Goal: Task Accomplishment & Management: Use online tool/utility

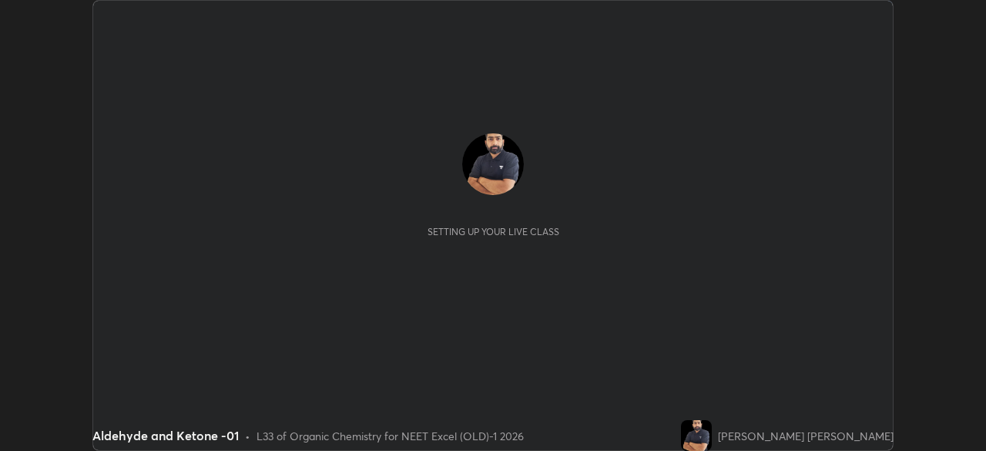
scroll to position [451, 985]
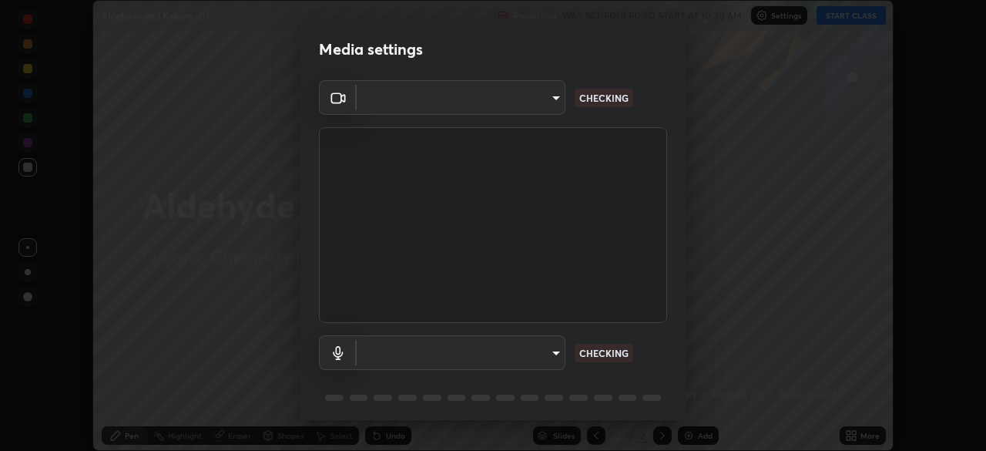
click at [543, 109] on body "Erase all Aldehyde and Ketone -01 Recording WAS SCHEDULED TO START AT 10:30 AM …" at bounding box center [493, 225] width 986 height 451
type input "0e50365916b658242f783ed4648cb329f585d10cba28352488c27cd343db3185"
type input "default"
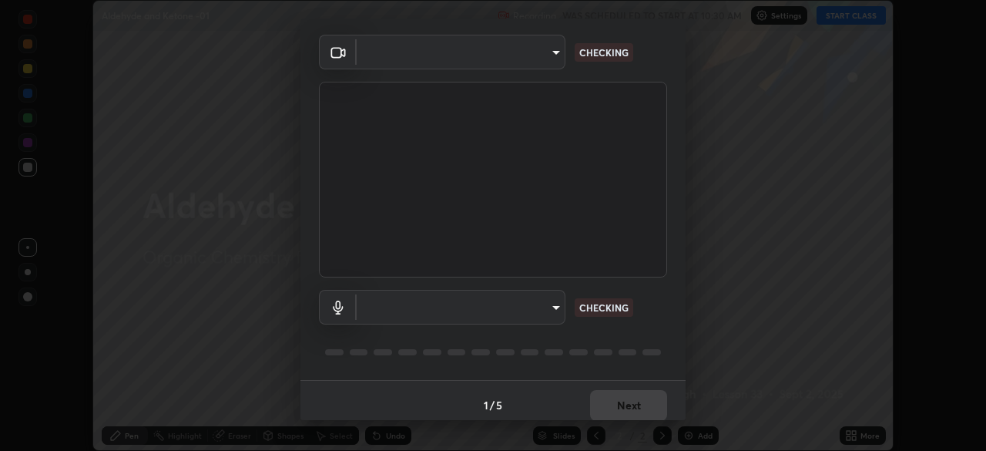
scroll to position [55, 0]
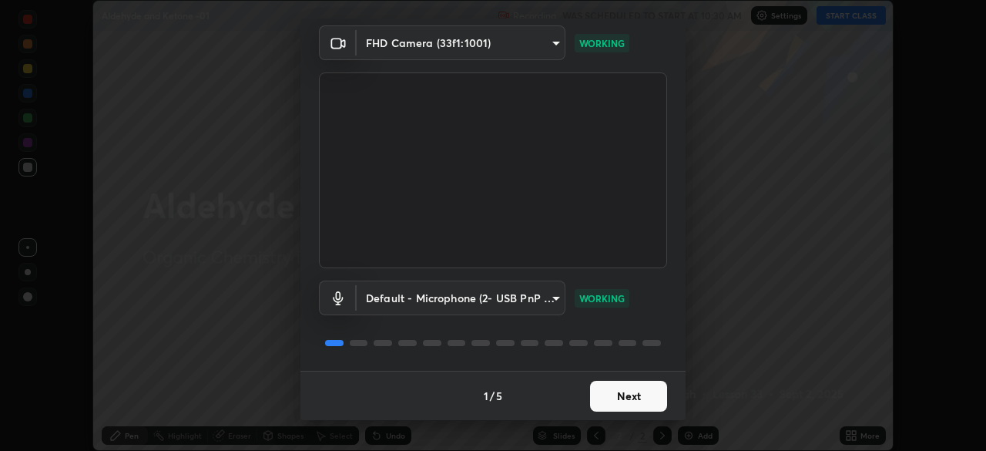
click at [619, 404] on button "Next" at bounding box center [628, 396] width 77 height 31
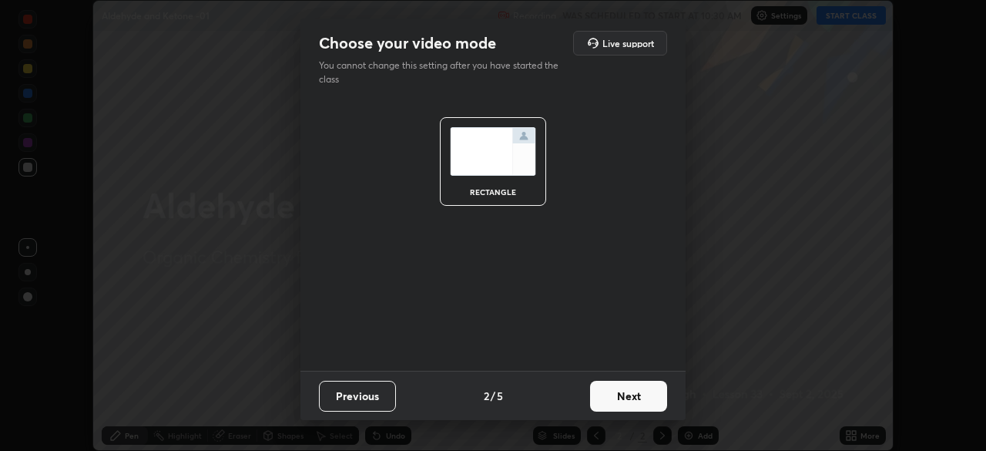
click at [632, 403] on button "Next" at bounding box center [628, 396] width 77 height 31
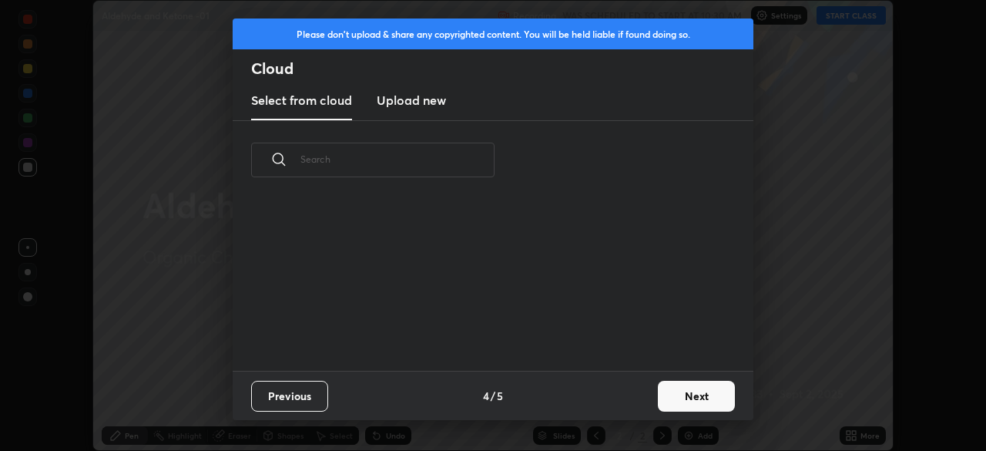
click at [662, 400] on button "Next" at bounding box center [696, 396] width 77 height 31
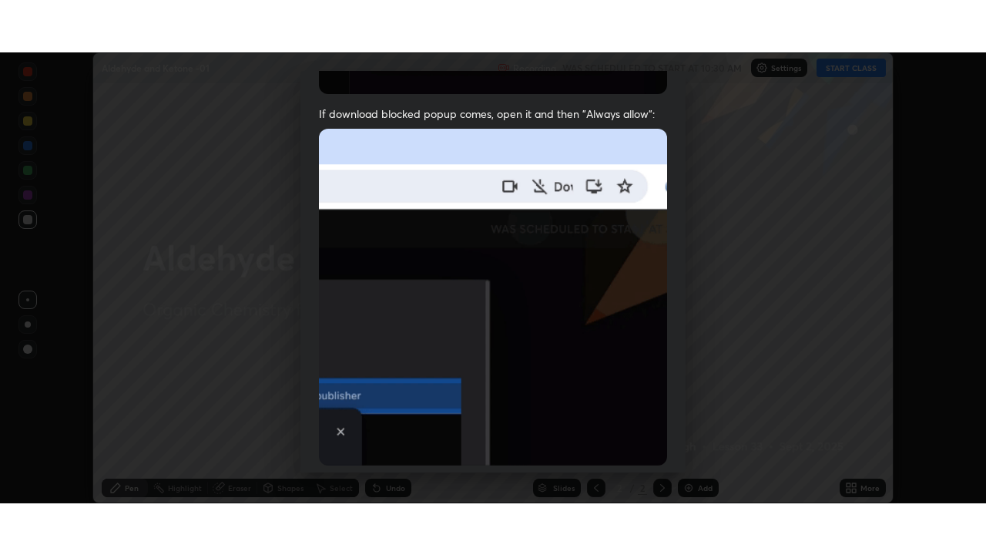
scroll to position [369, 0]
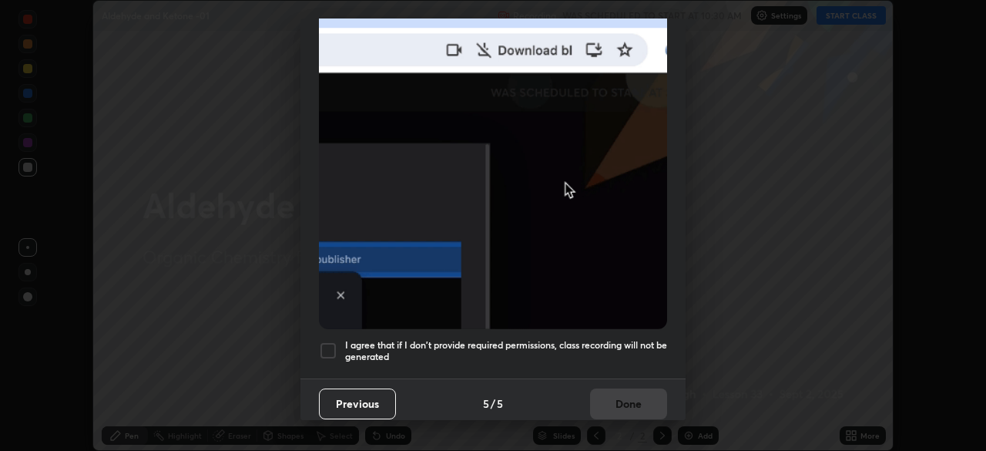
click at [330, 345] on div at bounding box center [328, 350] width 18 height 18
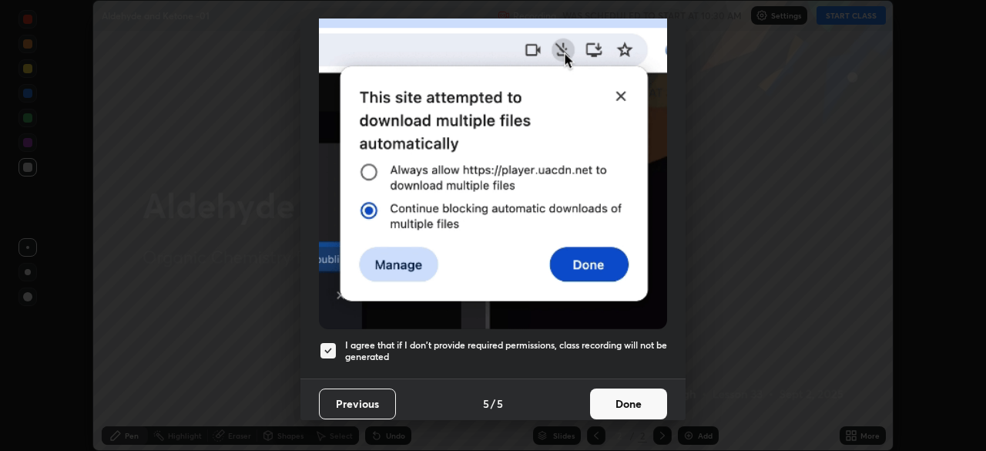
click at [629, 404] on button "Done" at bounding box center [628, 403] width 77 height 31
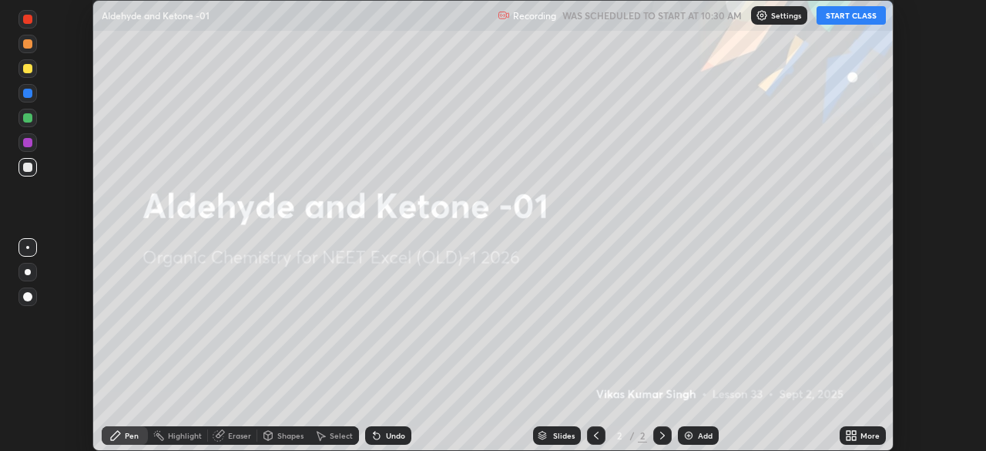
click at [848, 438] on icon at bounding box center [849, 438] width 4 height 4
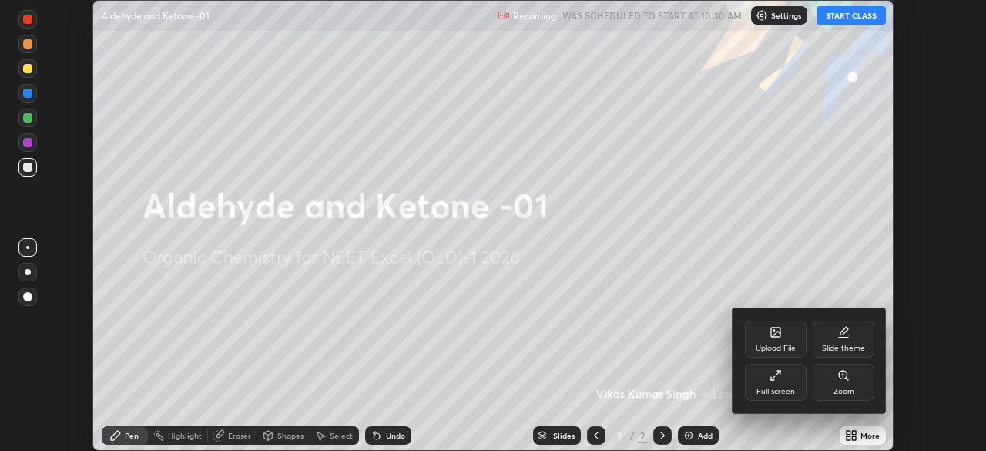
click at [777, 388] on div "Full screen" at bounding box center [775, 391] width 39 height 8
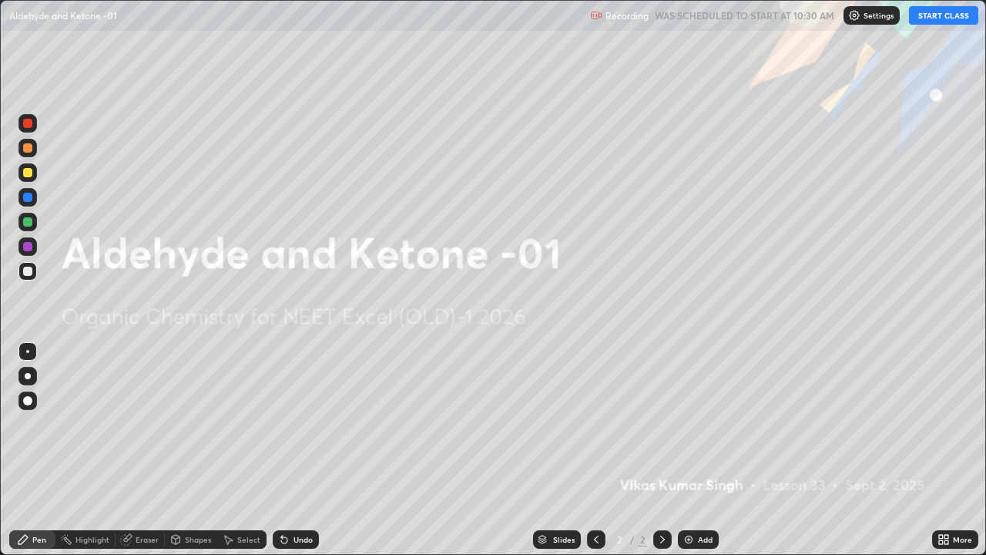
scroll to position [555, 986]
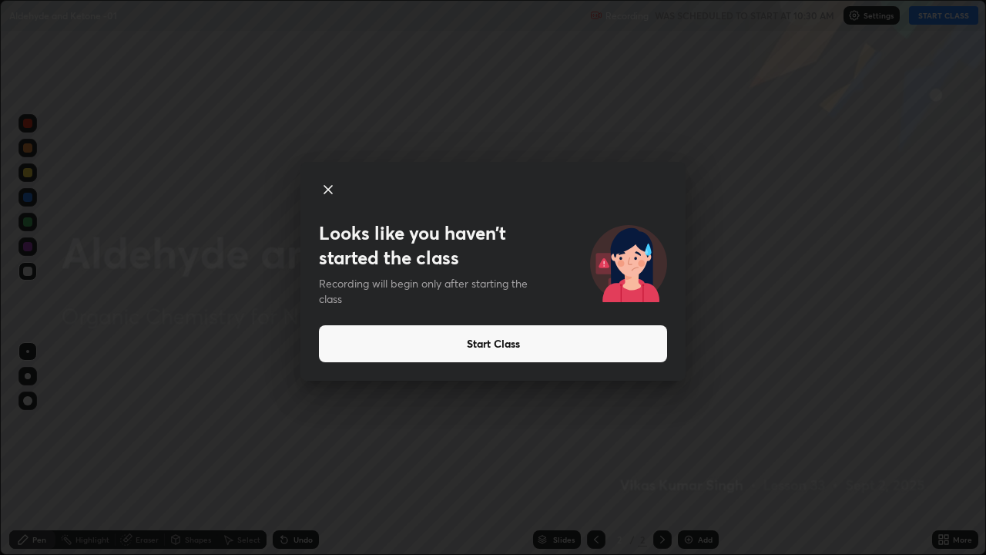
click at [587, 347] on button "Start Class" at bounding box center [493, 343] width 348 height 37
click at [586, 348] on button "Start Class" at bounding box center [493, 343] width 348 height 37
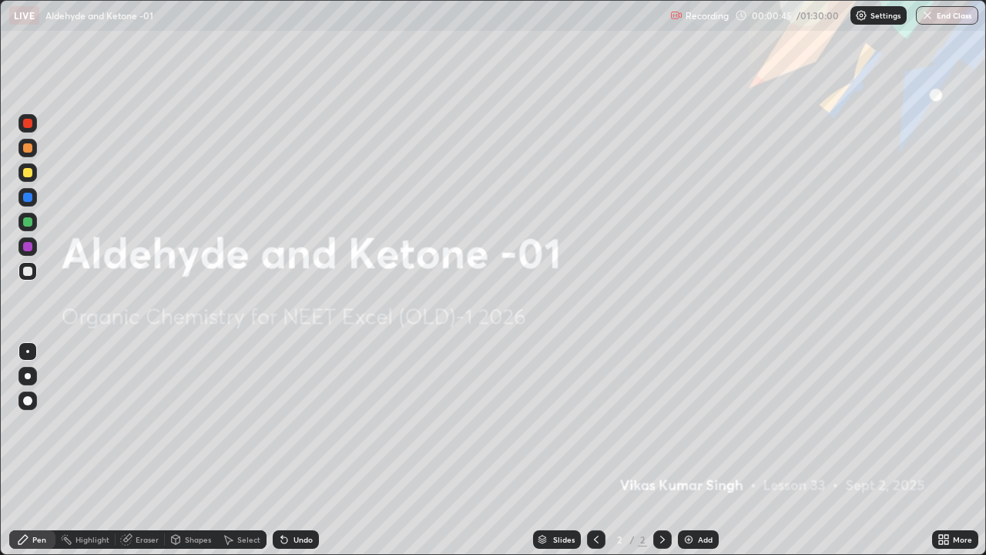
click at [701, 450] on div "Add" at bounding box center [705, 539] width 15 height 8
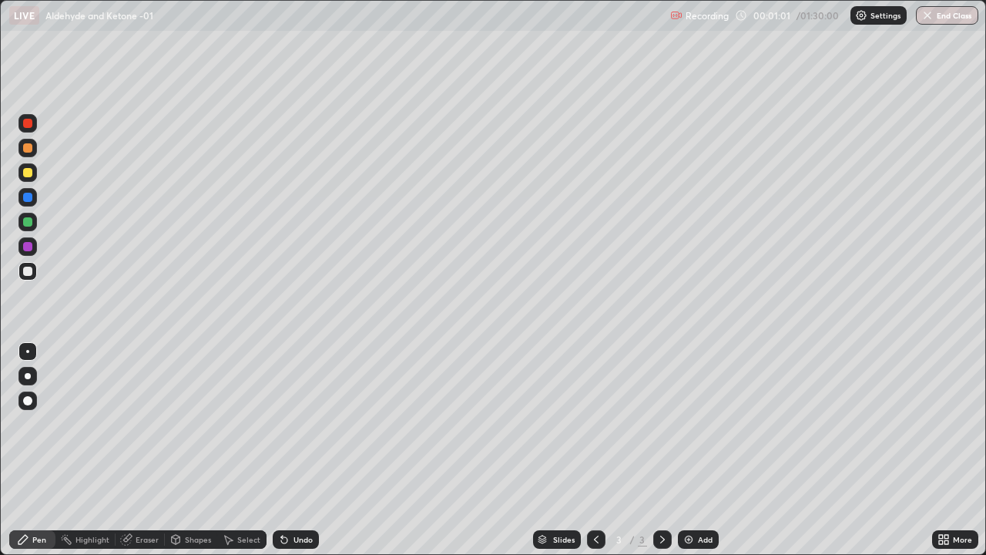
click at [29, 273] on div at bounding box center [27, 271] width 9 height 9
click at [592, 450] on icon at bounding box center [596, 539] width 12 height 12
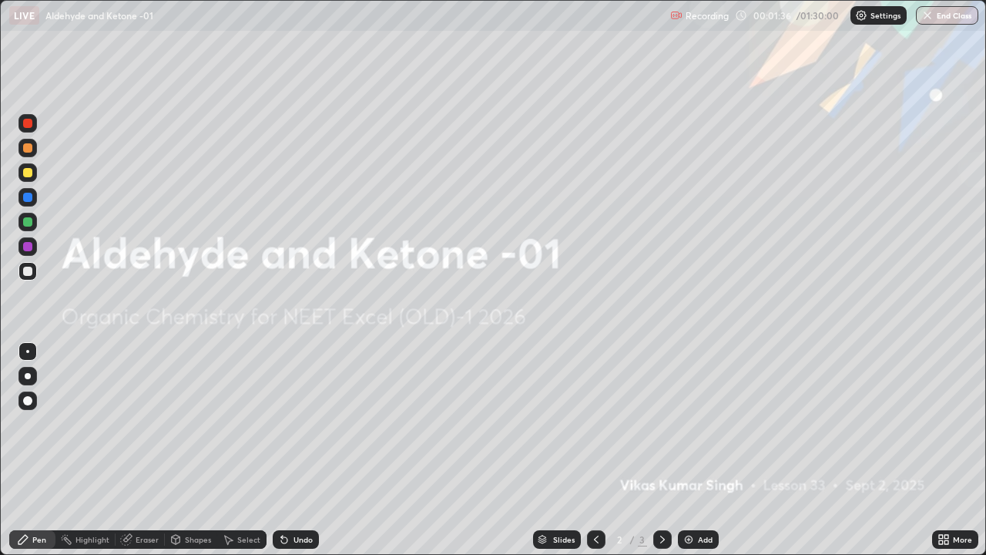
click at [661, 450] on icon at bounding box center [662, 539] width 12 height 12
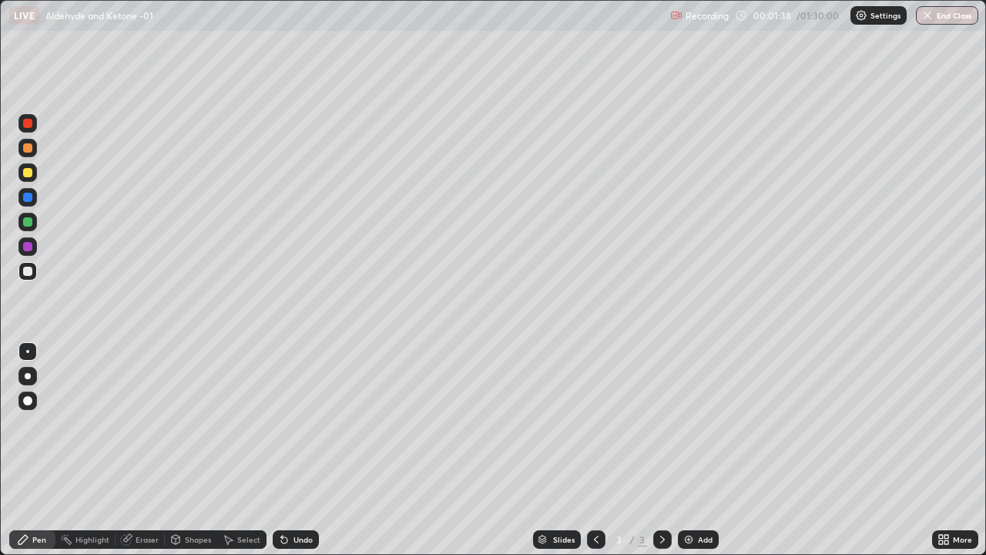
click at [29, 173] on div at bounding box center [27, 172] width 9 height 9
click at [27, 153] on div at bounding box center [27, 148] width 18 height 18
click at [314, 450] on div "Undo" at bounding box center [296, 539] width 46 height 18
click at [33, 198] on div at bounding box center [27, 197] width 18 height 18
click at [29, 275] on div at bounding box center [27, 271] width 9 height 9
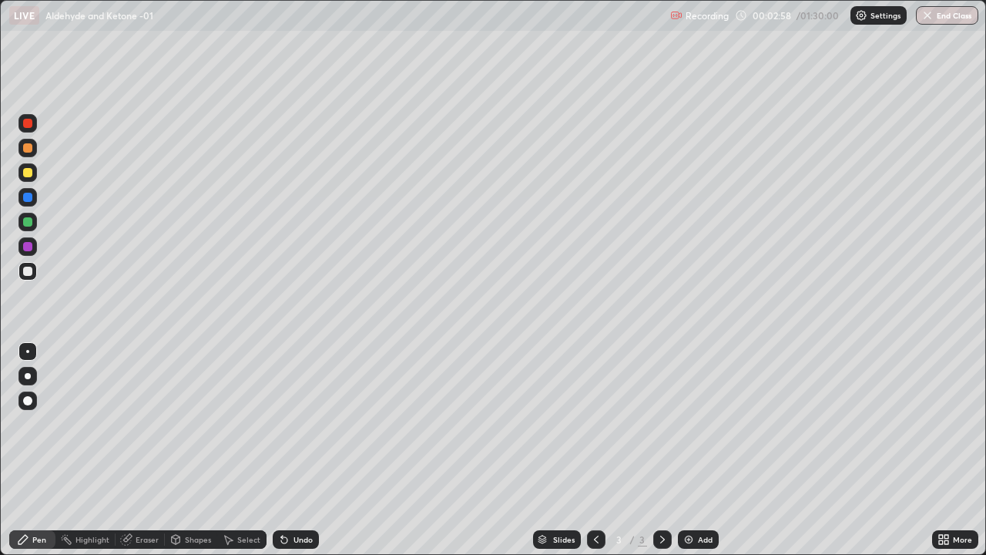
click at [28, 223] on div at bounding box center [27, 221] width 9 height 9
click at [298, 450] on div "Undo" at bounding box center [303, 539] width 19 height 8
click at [28, 126] on div at bounding box center [27, 123] width 9 height 9
click at [28, 198] on div at bounding box center [27, 197] width 9 height 9
click at [30, 277] on div at bounding box center [27, 271] width 18 height 18
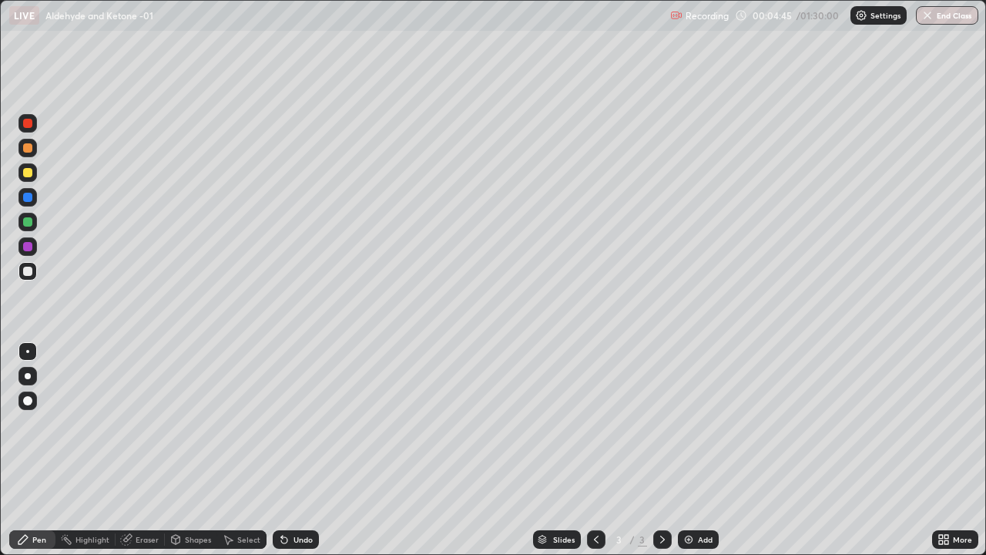
click at [34, 248] on div at bounding box center [27, 246] width 18 height 18
click at [31, 224] on div at bounding box center [27, 221] width 9 height 9
click at [29, 271] on div at bounding box center [27, 271] width 9 height 9
click at [660, 450] on icon at bounding box center [662, 539] width 5 height 8
click at [703, 450] on div "Add" at bounding box center [705, 539] width 15 height 8
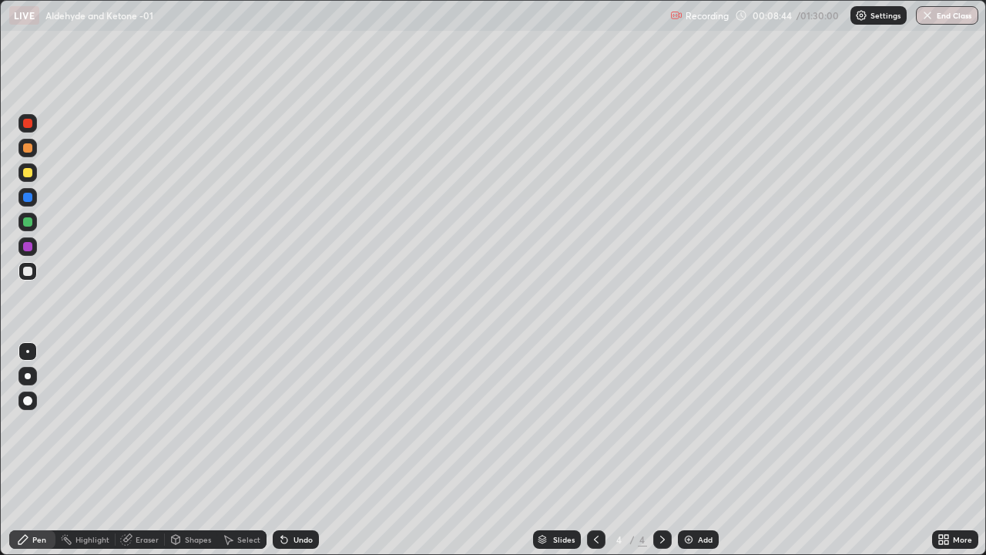
click at [35, 273] on div at bounding box center [27, 271] width 18 height 18
click at [32, 180] on div at bounding box center [27, 172] width 18 height 18
click at [29, 271] on div at bounding box center [27, 271] width 9 height 9
click at [29, 148] on div at bounding box center [27, 147] width 9 height 9
click at [310, 450] on div "Undo" at bounding box center [296, 539] width 46 height 18
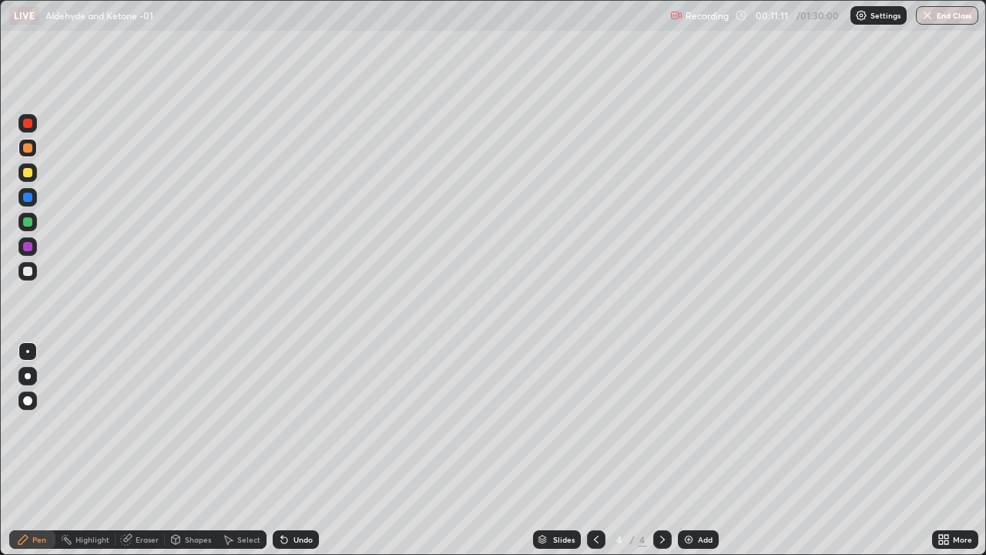
click at [709, 450] on div "Add" at bounding box center [698, 539] width 41 height 18
click at [34, 216] on div at bounding box center [27, 222] width 18 height 18
click at [35, 273] on div at bounding box center [27, 271] width 18 height 18
click at [303, 450] on div "Undo" at bounding box center [303, 539] width 19 height 8
click at [36, 225] on div at bounding box center [27, 222] width 18 height 18
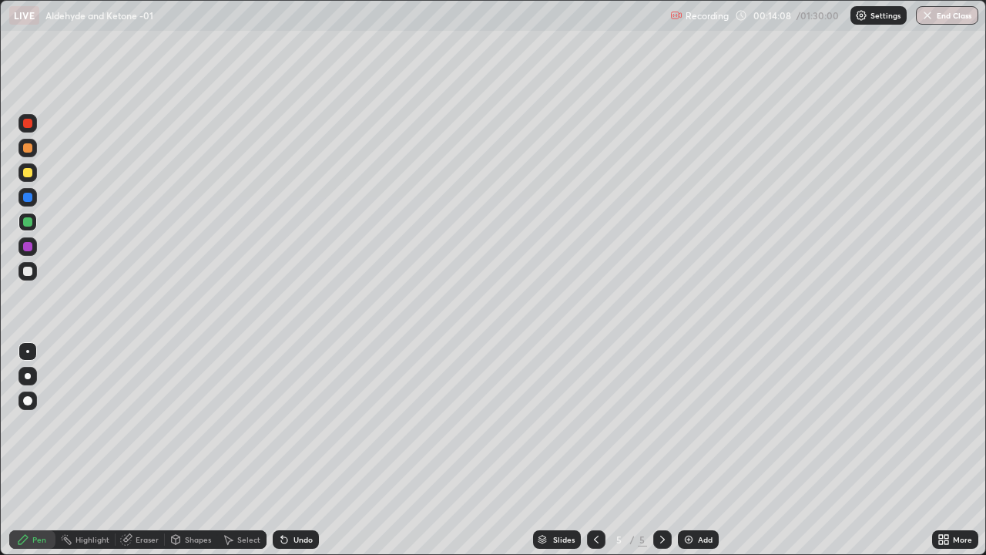
click at [31, 275] on div at bounding box center [27, 271] width 18 height 18
click at [28, 198] on div at bounding box center [27, 197] width 9 height 9
click at [661, 450] on icon at bounding box center [662, 539] width 12 height 12
click at [702, 450] on div "Add" at bounding box center [705, 539] width 15 height 8
click at [30, 273] on div at bounding box center [27, 271] width 9 height 9
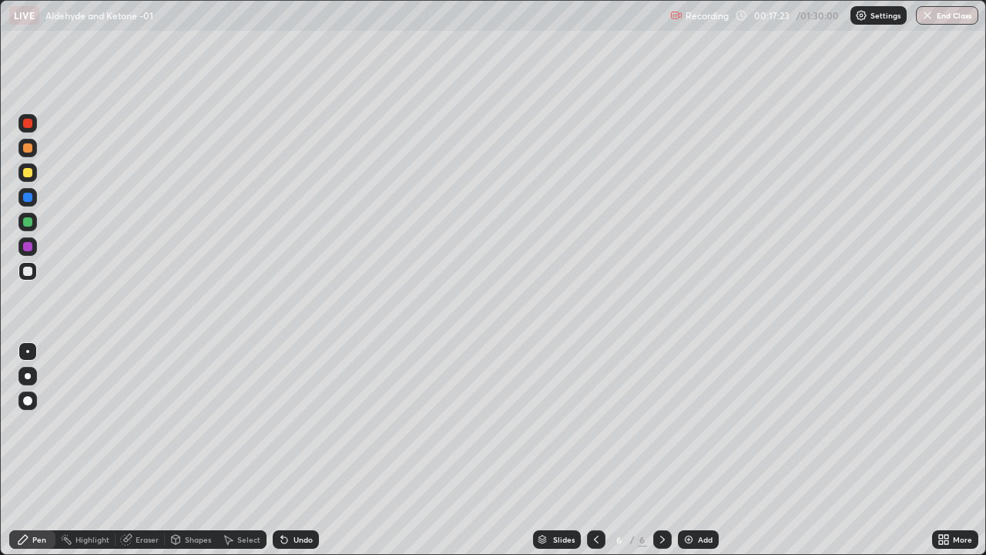
click at [30, 224] on div at bounding box center [27, 221] width 9 height 9
click at [35, 277] on div at bounding box center [27, 271] width 18 height 18
click at [305, 450] on div "Undo" at bounding box center [303, 539] width 19 height 8
click at [294, 450] on div "Undo" at bounding box center [303, 539] width 19 height 8
click at [304, 450] on div "Undo" at bounding box center [303, 539] width 19 height 8
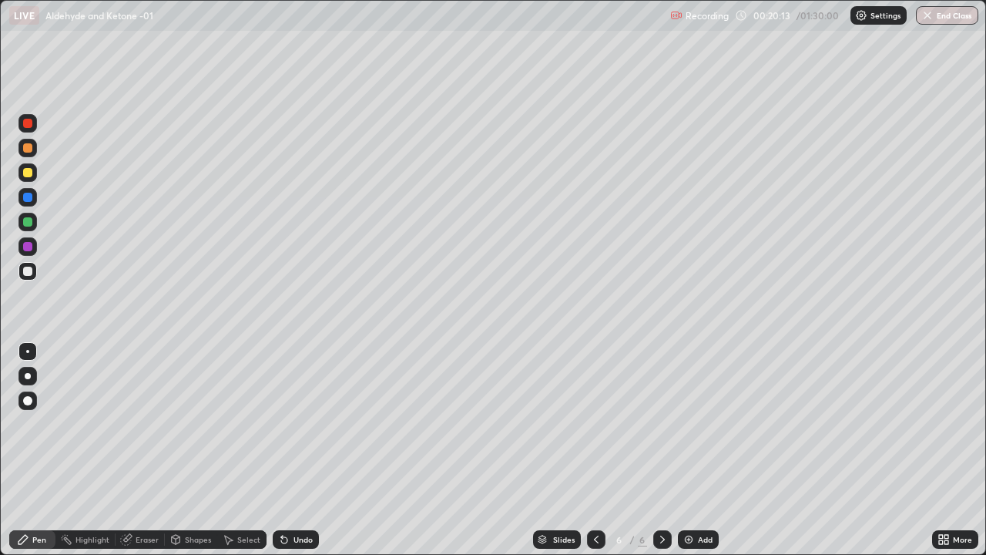
click at [703, 450] on div "Add" at bounding box center [705, 539] width 15 height 8
click at [29, 148] on div at bounding box center [27, 147] width 9 height 9
click at [35, 224] on div at bounding box center [27, 222] width 18 height 18
click at [296, 450] on div "Undo" at bounding box center [296, 539] width 46 height 18
click at [29, 273] on div at bounding box center [27, 271] width 9 height 9
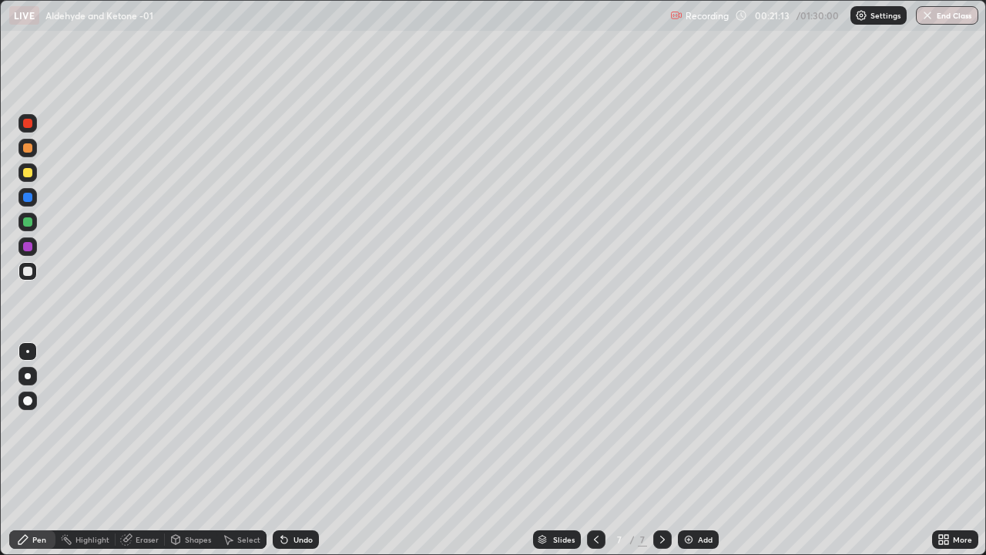
click at [32, 132] on div at bounding box center [27, 123] width 18 height 18
click at [296, 450] on div "Undo" at bounding box center [303, 539] width 19 height 8
click at [35, 273] on div at bounding box center [27, 271] width 18 height 18
click at [29, 197] on div at bounding box center [27, 197] width 9 height 9
click at [30, 273] on div at bounding box center [27, 271] width 9 height 9
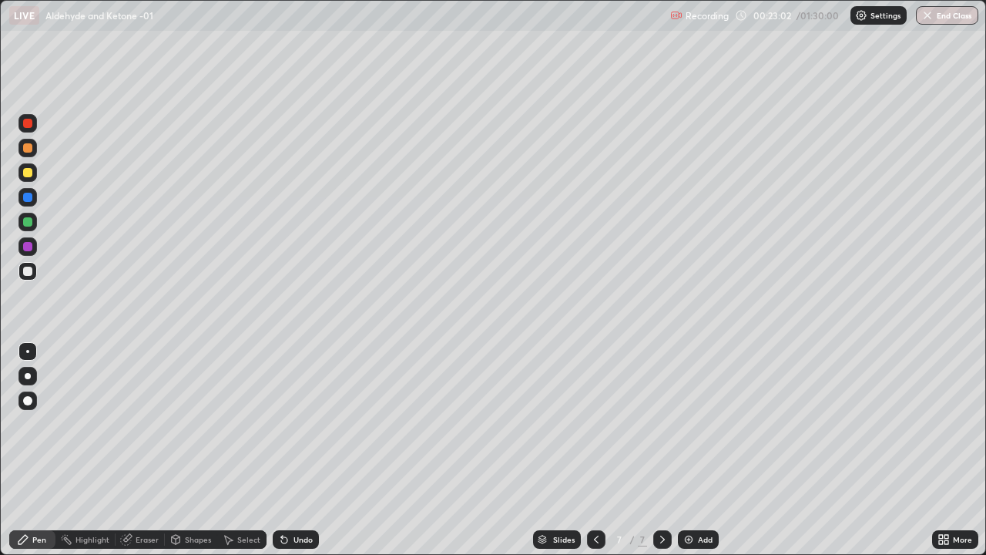
click at [298, 450] on div "Undo" at bounding box center [303, 539] width 19 height 8
click at [30, 225] on div at bounding box center [27, 221] width 9 height 9
click at [32, 277] on div at bounding box center [27, 271] width 18 height 18
click at [709, 450] on div "Add" at bounding box center [698, 539] width 41 height 18
click at [304, 450] on div "Undo" at bounding box center [303, 539] width 19 height 8
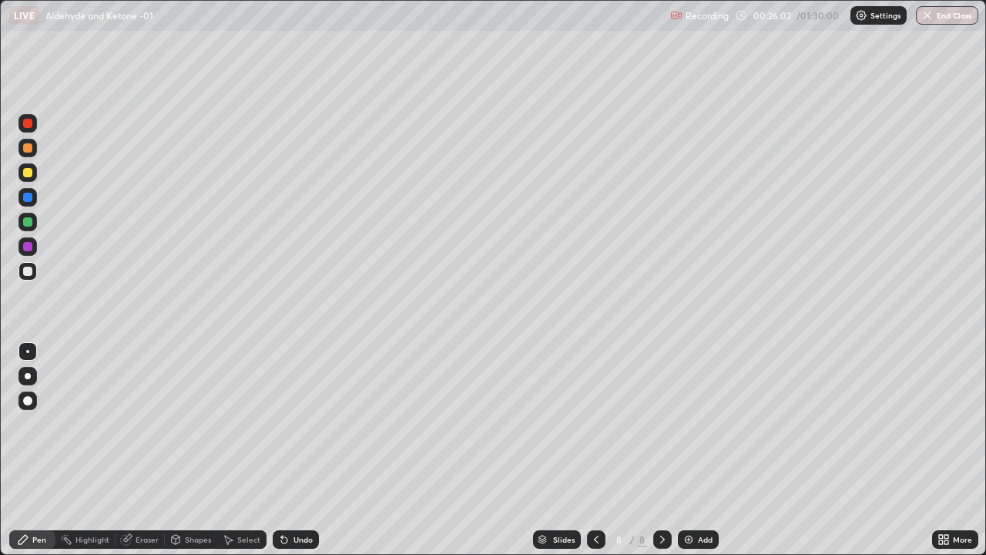
click at [299, 450] on div "Undo" at bounding box center [303, 539] width 19 height 8
click at [310, 450] on div "Undo" at bounding box center [303, 539] width 19 height 8
click at [309, 450] on div "Undo" at bounding box center [303, 539] width 19 height 8
click at [31, 153] on div at bounding box center [27, 148] width 18 height 18
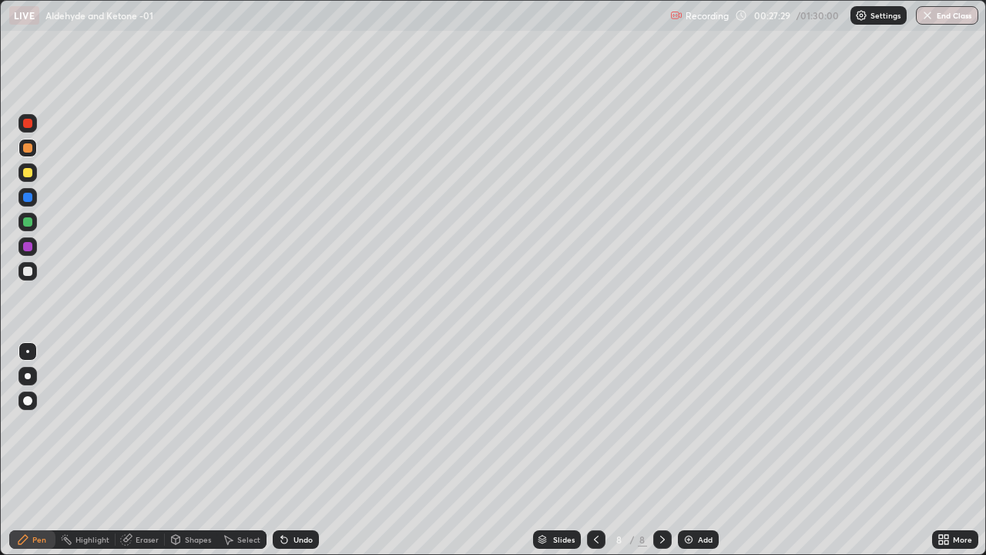
click at [33, 272] on div at bounding box center [27, 271] width 18 height 18
click at [28, 126] on div at bounding box center [27, 123] width 9 height 9
click at [36, 277] on div at bounding box center [27, 271] width 18 height 18
click at [703, 450] on div "Add" at bounding box center [705, 539] width 15 height 8
click at [300, 450] on div "Undo" at bounding box center [303, 539] width 19 height 8
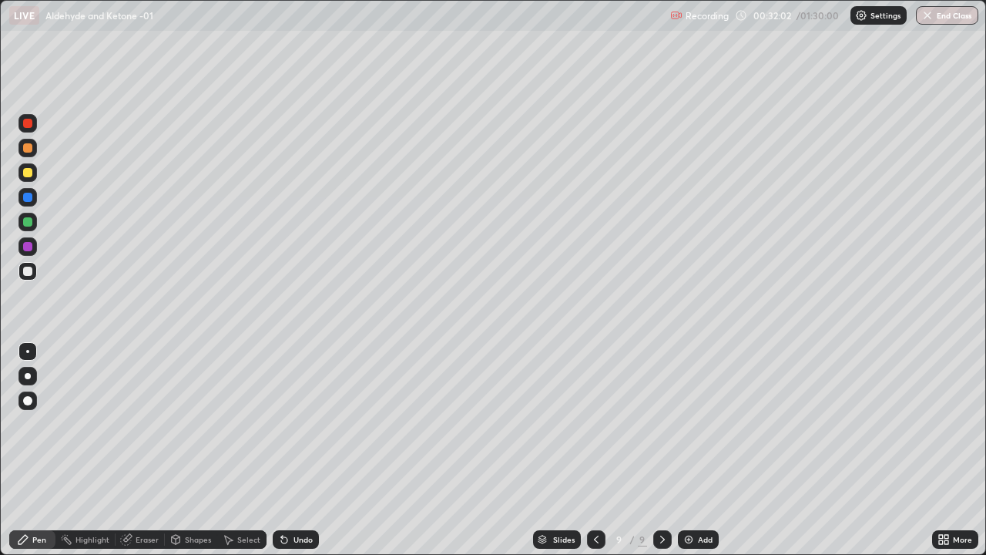
click at [300, 450] on div "Undo" at bounding box center [303, 539] width 19 height 8
click at [25, 198] on div at bounding box center [27, 197] width 9 height 9
click at [703, 450] on div "Add" at bounding box center [705, 539] width 15 height 8
click at [30, 273] on div at bounding box center [27, 271] width 9 height 9
click at [32, 198] on div at bounding box center [27, 197] width 9 height 9
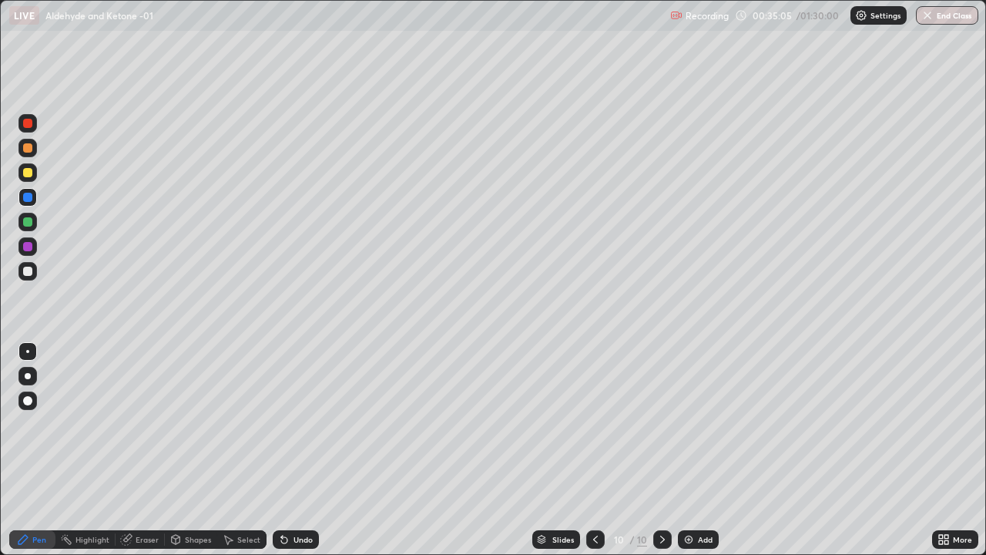
click at [29, 273] on div at bounding box center [27, 271] width 9 height 9
click at [594, 450] on icon at bounding box center [595, 539] width 12 height 12
click at [661, 450] on icon at bounding box center [662, 539] width 12 height 12
click at [594, 450] on icon at bounding box center [595, 539] width 12 height 12
click at [662, 450] on icon at bounding box center [662, 539] width 12 height 12
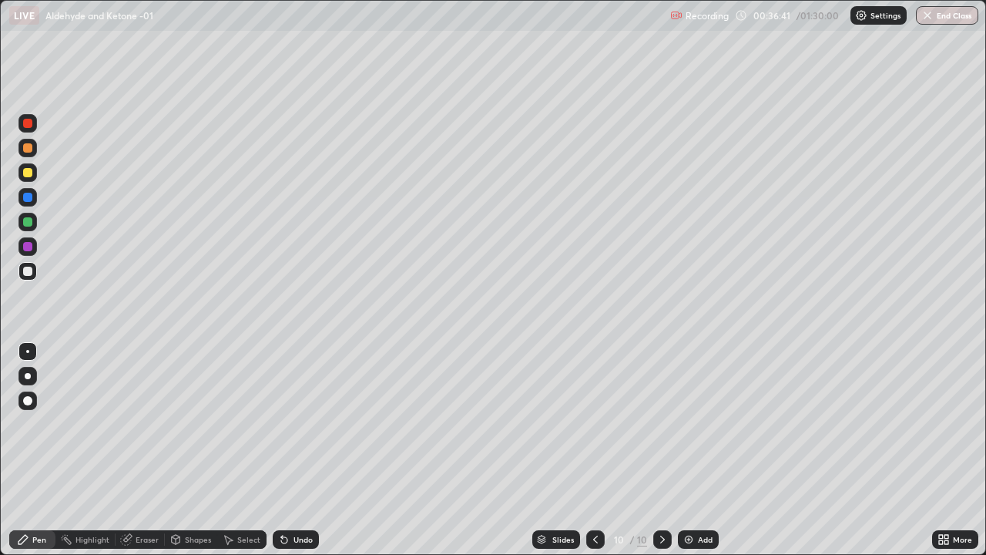
click at [590, 450] on div at bounding box center [595, 539] width 18 height 18
click at [661, 450] on icon at bounding box center [662, 539] width 12 height 12
click at [28, 174] on div at bounding box center [27, 172] width 9 height 9
click at [29, 271] on div at bounding box center [27, 271] width 9 height 9
click at [696, 450] on div "Add" at bounding box center [698, 539] width 41 height 18
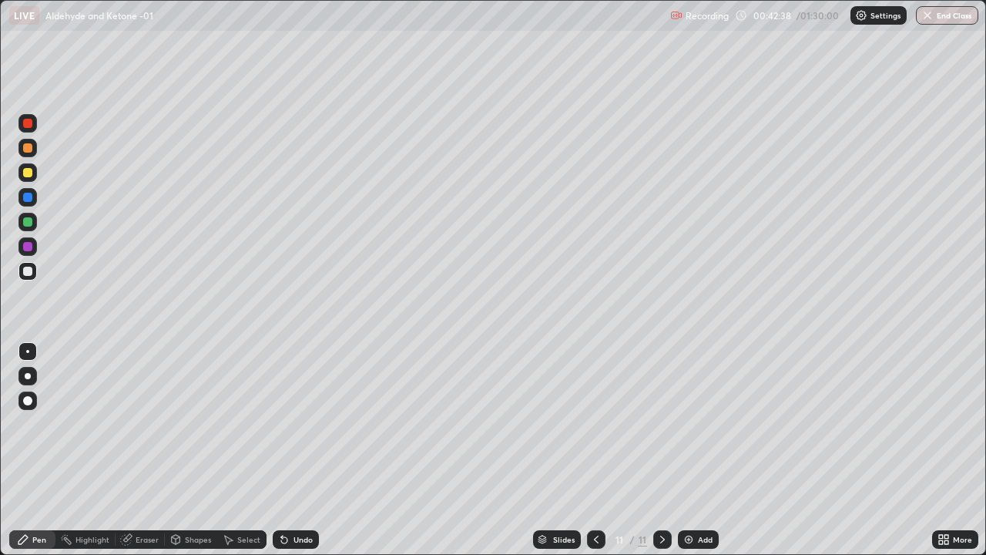
click at [34, 271] on div at bounding box center [27, 271] width 18 height 18
click at [296, 450] on div "Undo" at bounding box center [303, 539] width 19 height 8
click at [667, 450] on div at bounding box center [662, 539] width 18 height 18
click at [700, 450] on div "Add" at bounding box center [705, 539] width 15 height 8
click at [299, 450] on div "Undo" at bounding box center [303, 539] width 19 height 8
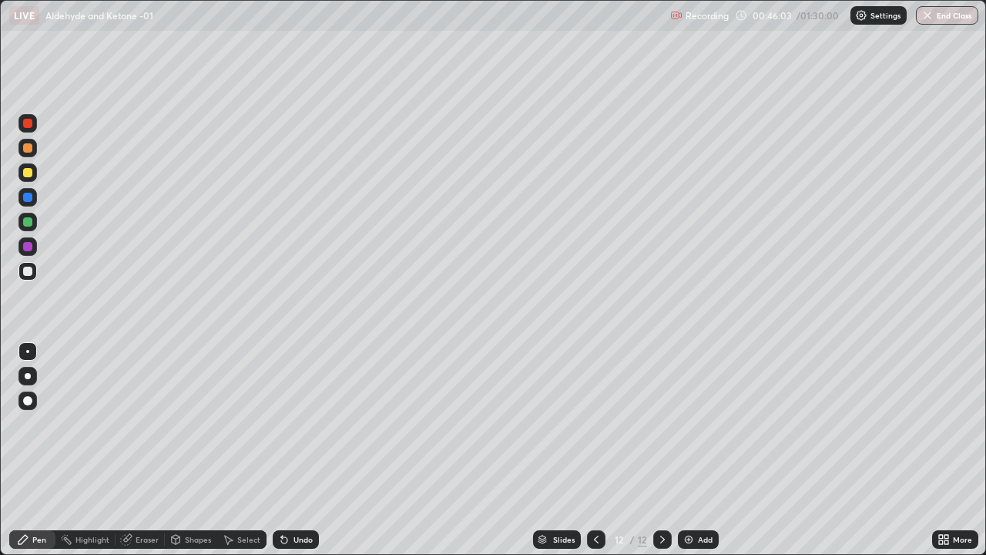
click at [300, 450] on div "Undo" at bounding box center [303, 539] width 19 height 8
click at [29, 225] on div at bounding box center [27, 221] width 9 height 9
click at [29, 275] on div at bounding box center [27, 271] width 9 height 9
click at [660, 450] on icon at bounding box center [662, 539] width 12 height 12
click at [702, 450] on div "Add" at bounding box center [705, 539] width 15 height 8
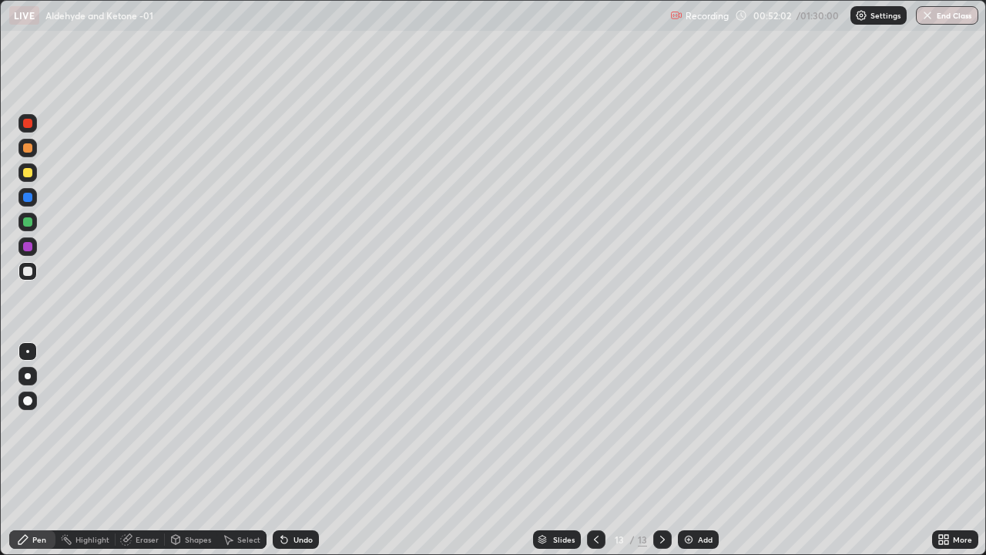
click at [310, 450] on div "Undo" at bounding box center [303, 539] width 19 height 8
click at [309, 450] on div "Undo" at bounding box center [303, 539] width 19 height 8
click at [144, 450] on div "Eraser" at bounding box center [147, 539] width 23 height 8
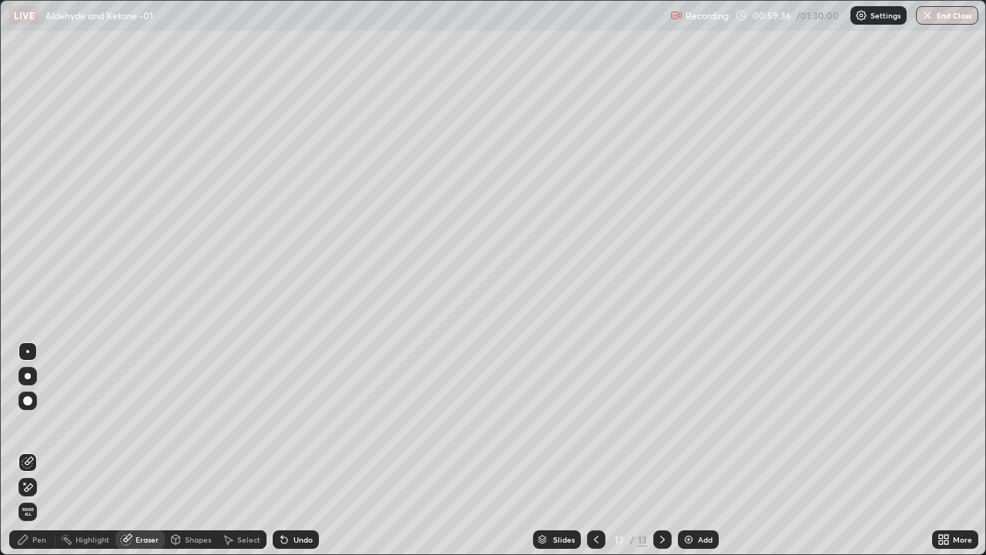
click at [44, 450] on div "Pen" at bounding box center [39, 539] width 14 height 8
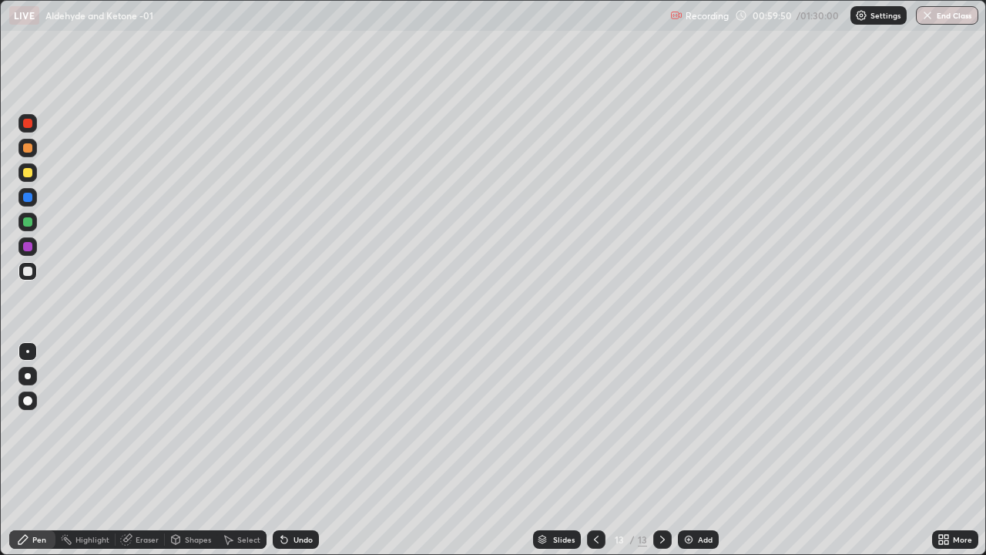
click at [25, 199] on div at bounding box center [27, 197] width 9 height 9
click at [35, 277] on div at bounding box center [27, 271] width 18 height 18
click at [30, 152] on div at bounding box center [27, 147] width 9 height 9
click at [296, 450] on div "Undo" at bounding box center [303, 539] width 19 height 8
click at [661, 450] on icon at bounding box center [662, 539] width 12 height 12
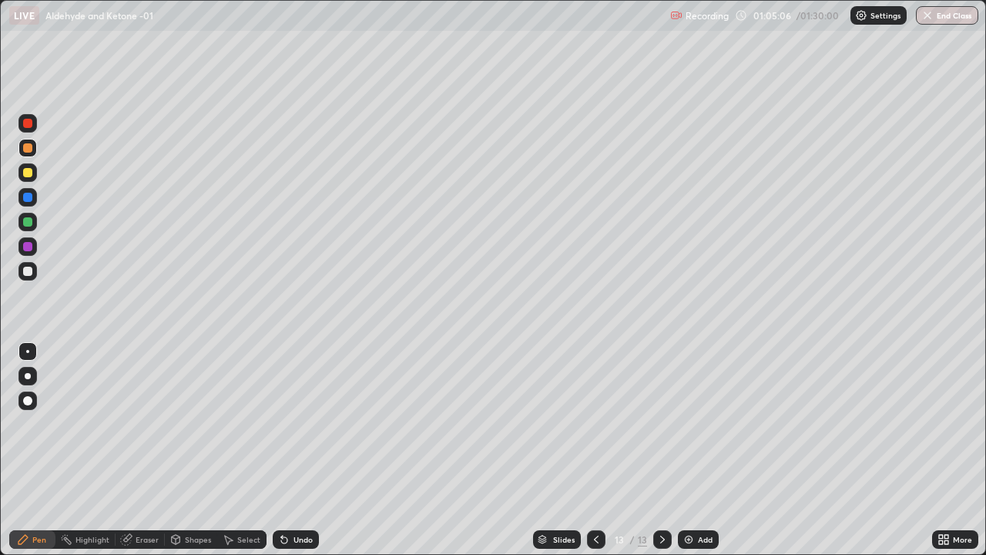
click at [703, 450] on div "Add" at bounding box center [705, 539] width 15 height 8
click at [25, 273] on div at bounding box center [27, 271] width 9 height 9
click at [32, 200] on div at bounding box center [27, 197] width 18 height 18
click at [31, 271] on div at bounding box center [27, 271] width 9 height 9
click at [29, 247] on div at bounding box center [27, 246] width 9 height 9
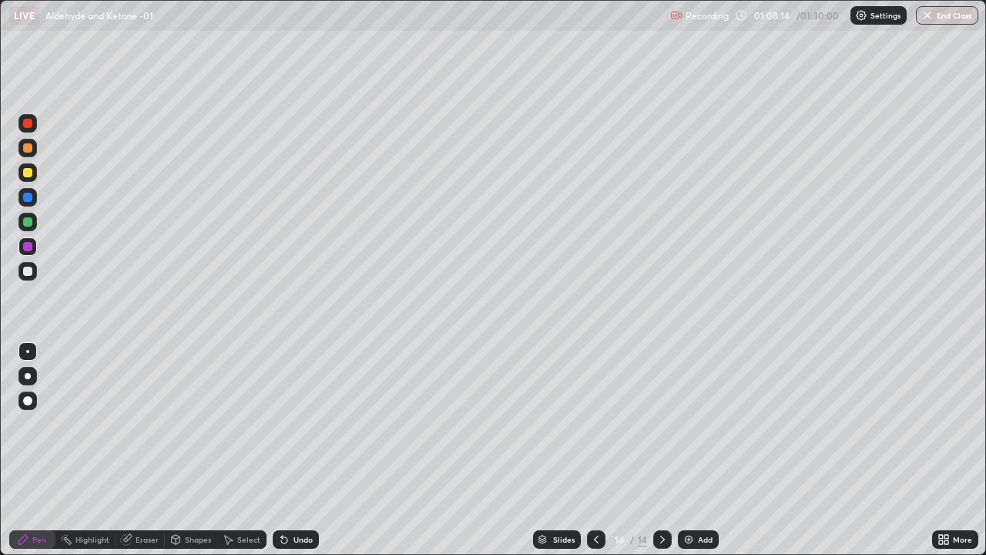
click at [29, 271] on div at bounding box center [27, 271] width 9 height 9
click at [35, 227] on div at bounding box center [27, 222] width 18 height 18
click at [29, 148] on div at bounding box center [27, 147] width 9 height 9
click at [25, 129] on div at bounding box center [27, 123] width 18 height 18
click at [35, 276] on div at bounding box center [27, 271] width 18 height 18
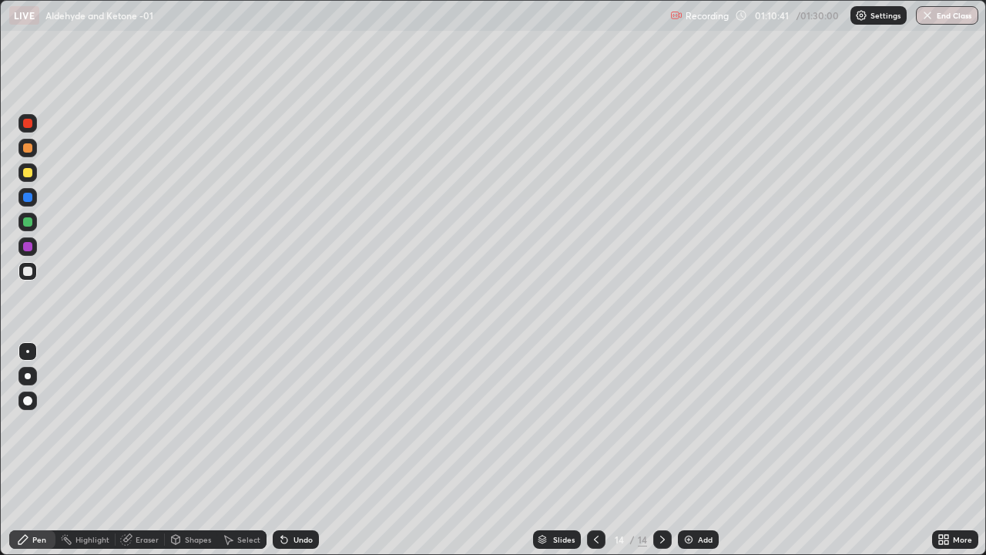
click at [25, 274] on div at bounding box center [27, 271] width 9 height 9
click at [28, 149] on div at bounding box center [27, 147] width 9 height 9
click at [142, 450] on div "Eraser" at bounding box center [147, 539] width 23 height 8
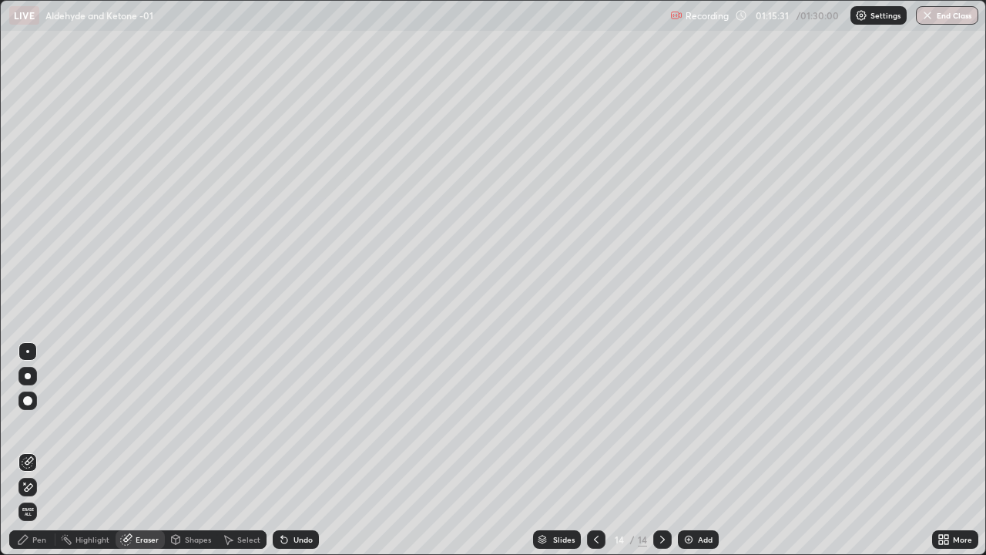
click at [43, 450] on div "Pen" at bounding box center [39, 539] width 14 height 8
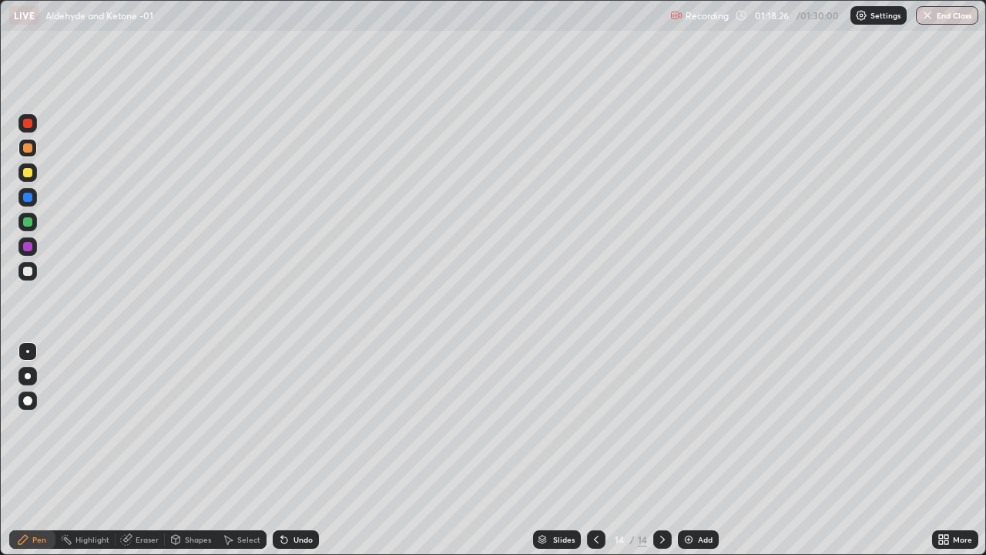
click at [662, 450] on icon at bounding box center [662, 539] width 5 height 8
click at [701, 450] on div "Add" at bounding box center [705, 539] width 15 height 8
click at [31, 277] on div at bounding box center [27, 271] width 18 height 18
click at [25, 197] on div at bounding box center [27, 197] width 9 height 9
click at [28, 271] on div at bounding box center [27, 271] width 9 height 9
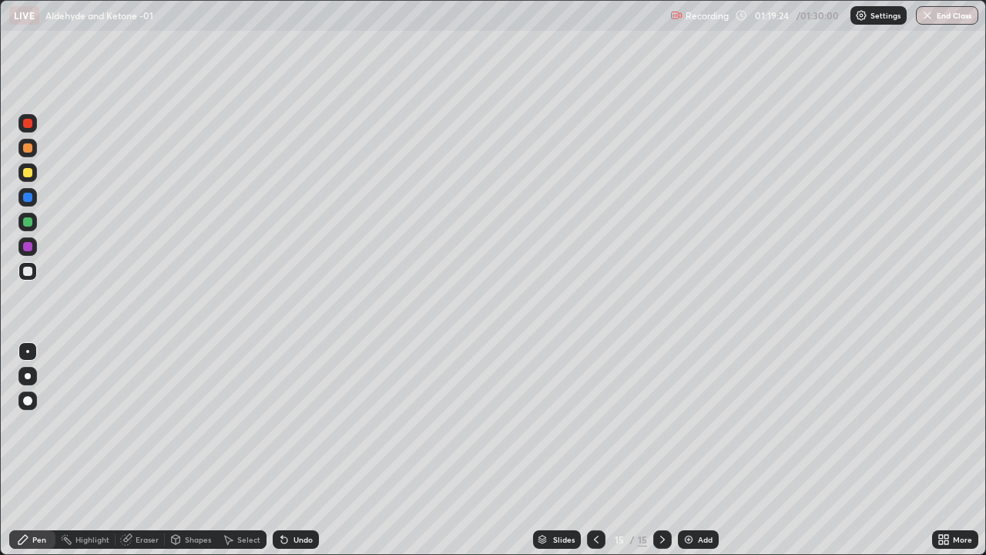
click at [28, 148] on div at bounding box center [27, 147] width 9 height 9
click at [29, 273] on div at bounding box center [27, 271] width 9 height 9
click at [951, 22] on button "End Class" at bounding box center [947, 15] width 62 height 18
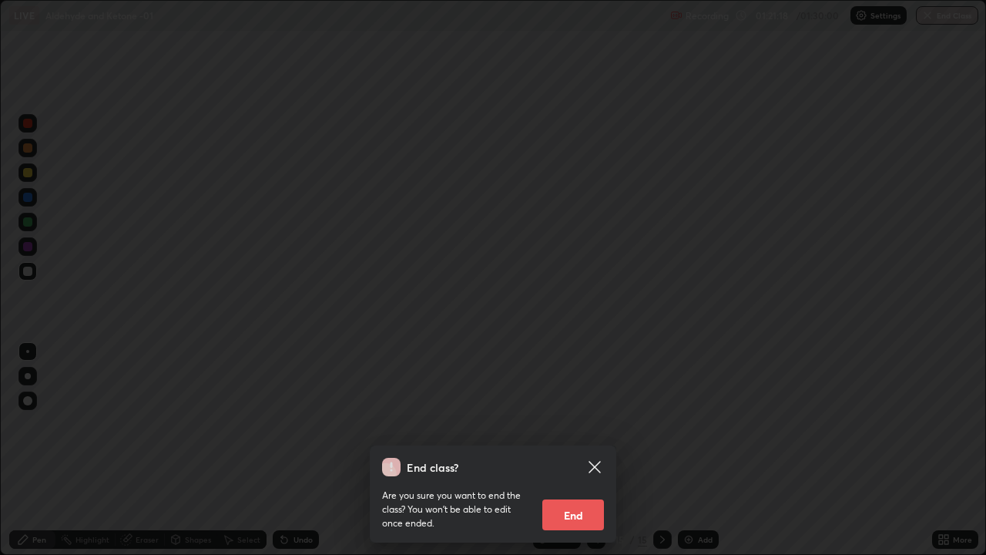
click at [574, 450] on button "End" at bounding box center [573, 514] width 62 height 31
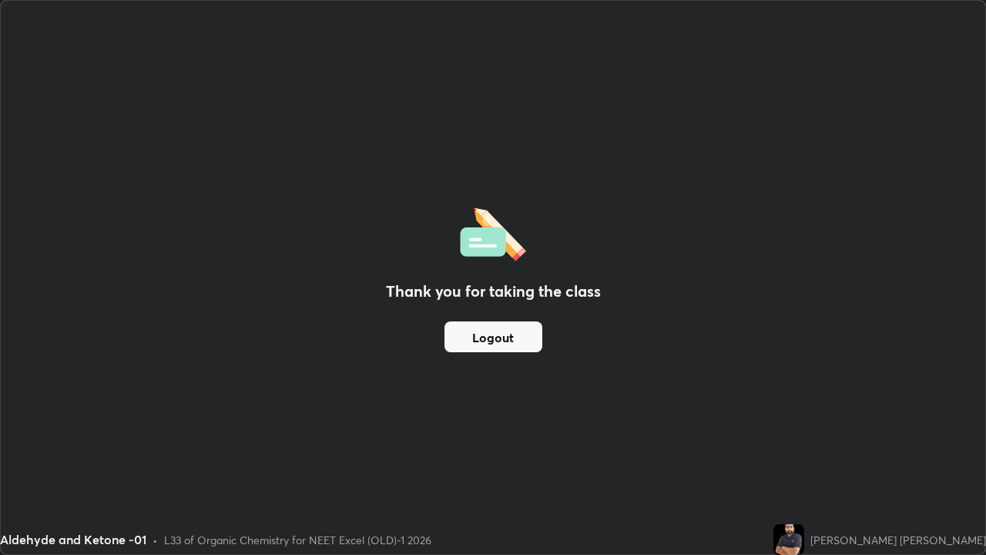
click at [169, 441] on div "Thank you for taking the class Logout" at bounding box center [493, 277] width 985 height 553
click at [493, 336] on button "Logout" at bounding box center [493, 336] width 98 height 31
